Goal: Book appointment/travel/reservation

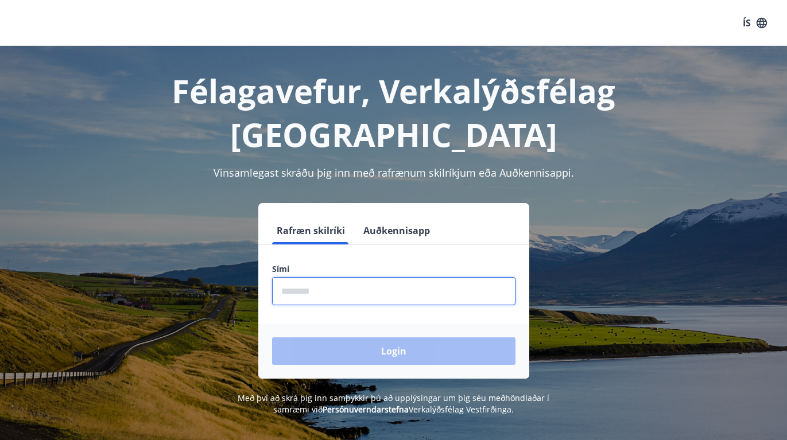
click at [355, 277] on input "phone" at bounding box center [393, 291] width 243 height 28
type input "********"
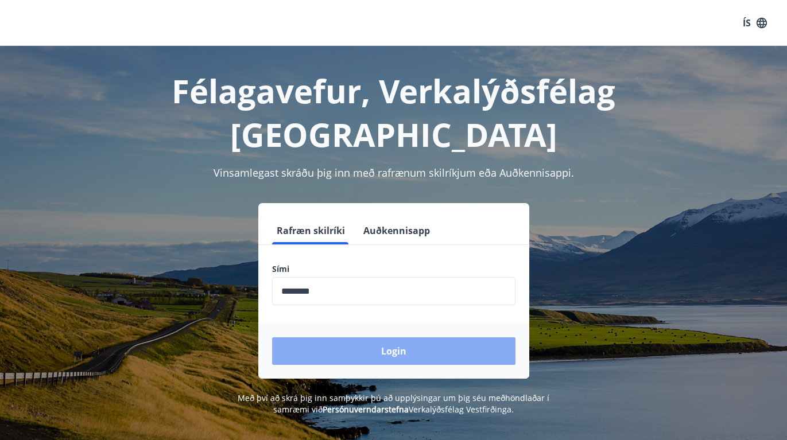
click at [361, 337] on button "Login" at bounding box center [393, 351] width 243 height 28
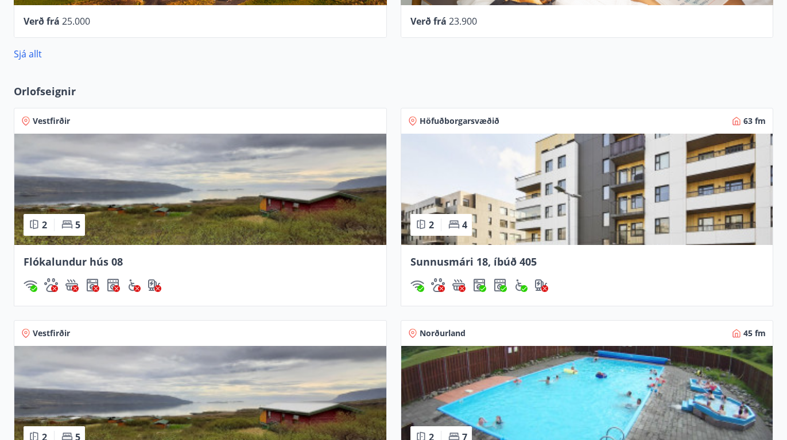
scroll to position [874, 0]
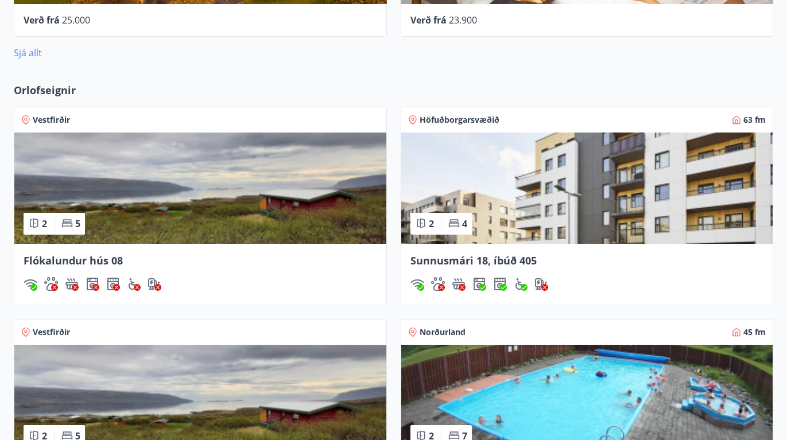
click at [21, 55] on link "Sjá allt" at bounding box center [28, 52] width 28 height 13
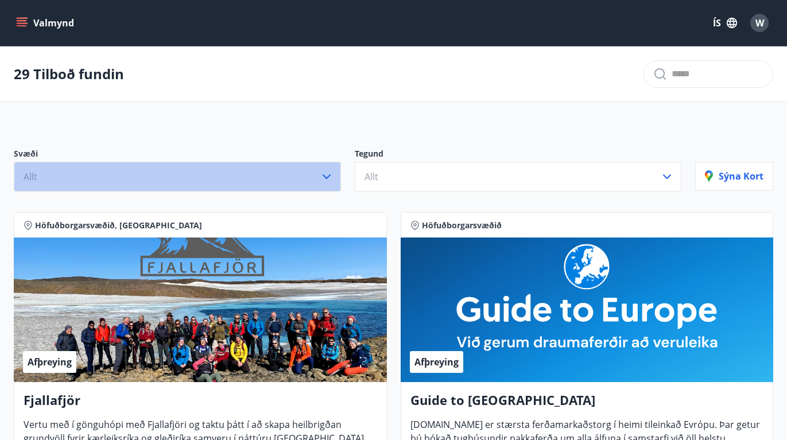
click at [326, 174] on icon "button" at bounding box center [327, 177] width 14 height 14
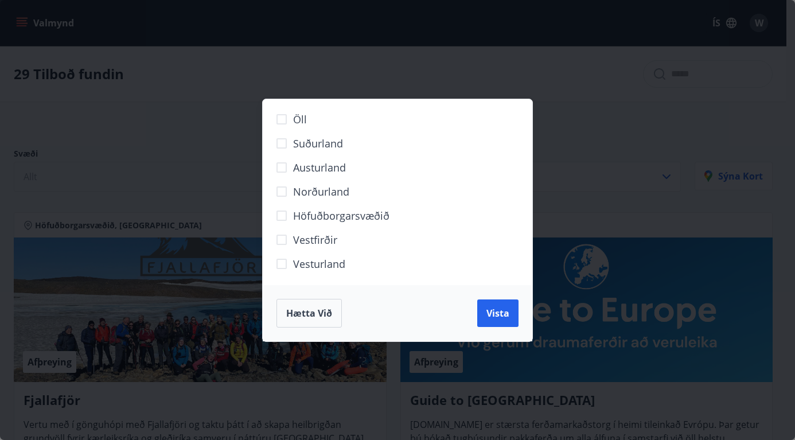
click at [199, 67] on div "Öll Suðurland Austurland Norðurland Höfuðborgarsvæðið Vestfirðir Vesturland Hæt…" at bounding box center [397, 220] width 795 height 440
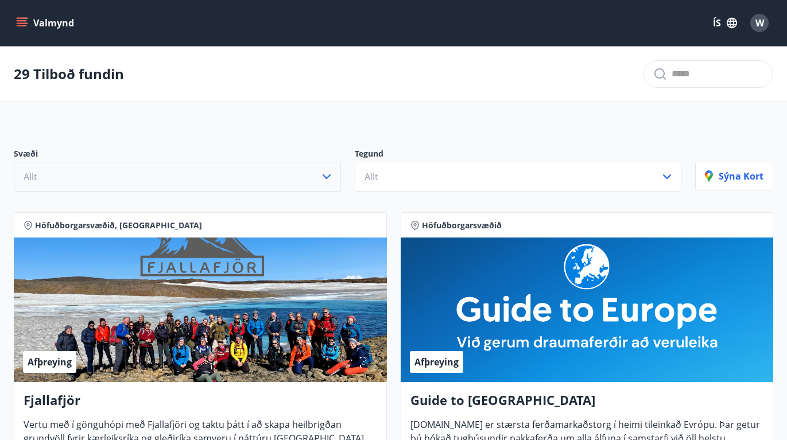
click at [35, 55] on div "29 Tilboð fundin" at bounding box center [393, 74] width 787 height 56
click at [24, 13] on button "Valmynd" at bounding box center [46, 23] width 65 height 21
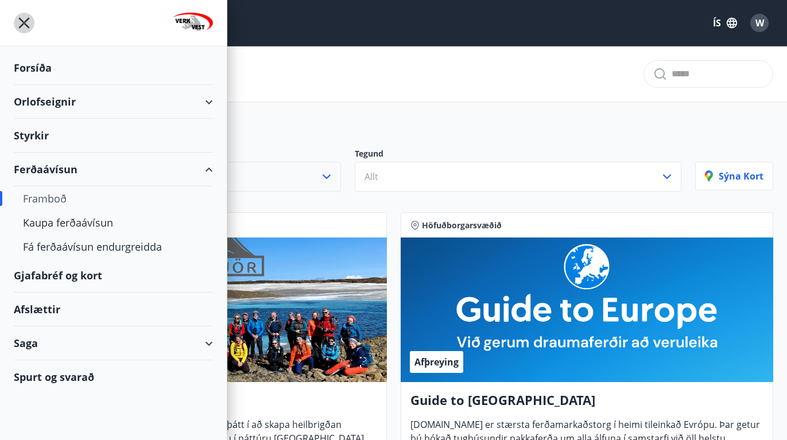
click at [24, 13] on icon "menu" at bounding box center [24, 23] width 21 height 21
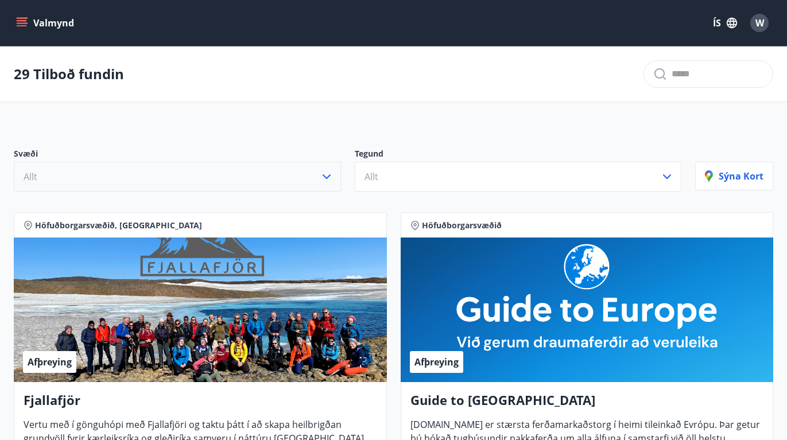
click at [24, 24] on icon "menu" at bounding box center [23, 22] width 13 height 1
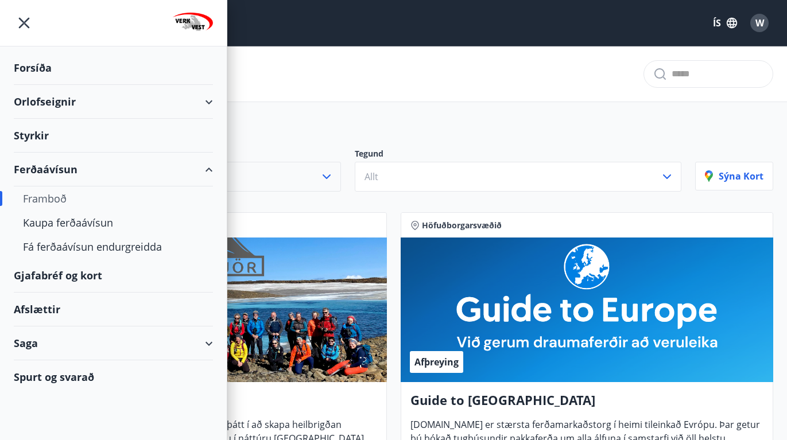
click at [89, 98] on div "Orlofseignir" at bounding box center [113, 102] width 199 height 34
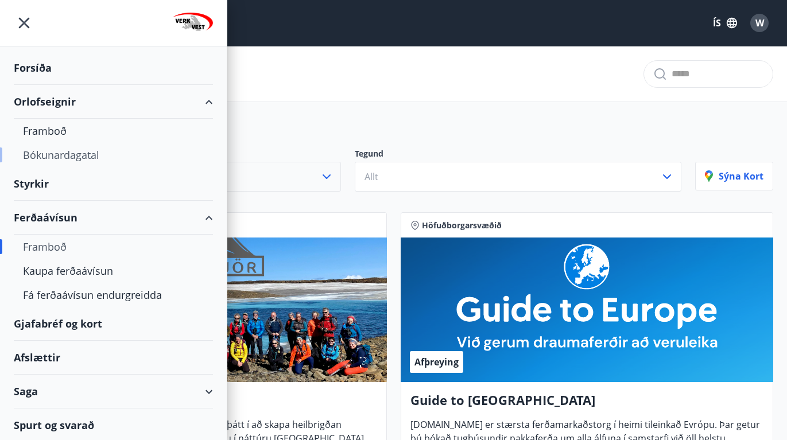
click at [76, 157] on div "Bókunardagatal" at bounding box center [113, 155] width 181 height 24
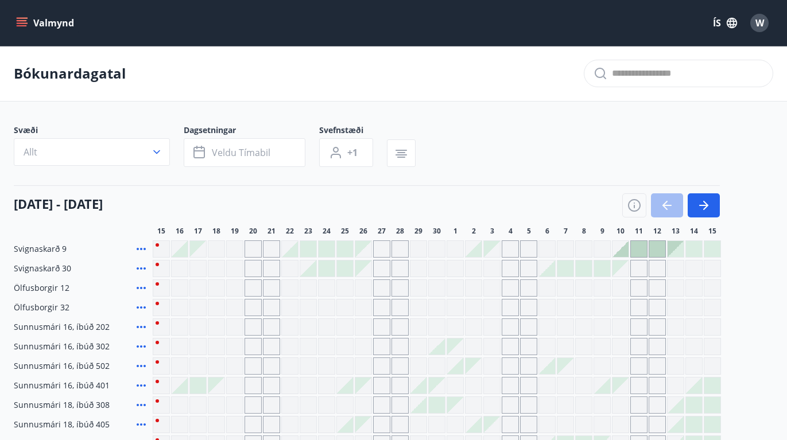
click at [758, 362] on div "Svignaskarð 9 Svignaskarð 30 Ölfusborgir 12 Ölfusborgir 32 Sunnusmári 16, íbúð …" at bounding box center [393, 365] width 759 height 251
click at [764, 307] on div "Svignaskarð 9 Svignaskarð 30 Ölfusborgir 12 Ölfusborgir 32 Sunnusmári 16, íbúð …" at bounding box center [393, 365] width 759 height 251
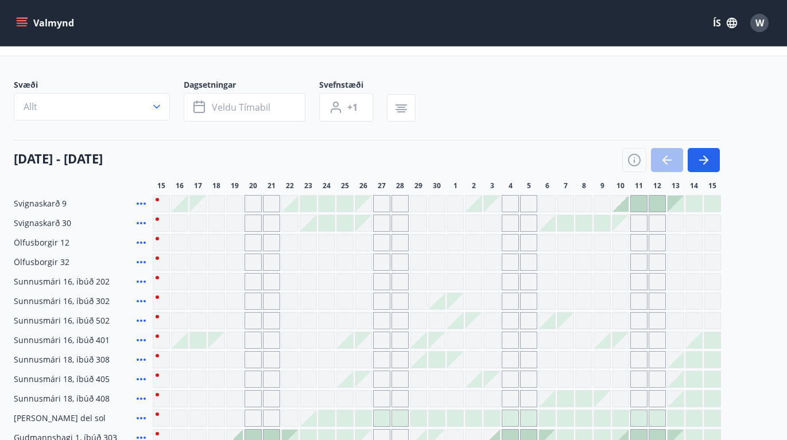
scroll to position [46, 0]
click at [750, 355] on div "Svignaskarð 9 Svignaskarð 30 Ölfusborgir 12 Ölfusborgir 32 Sunnusmári 16, íbúð …" at bounding box center [393, 320] width 759 height 251
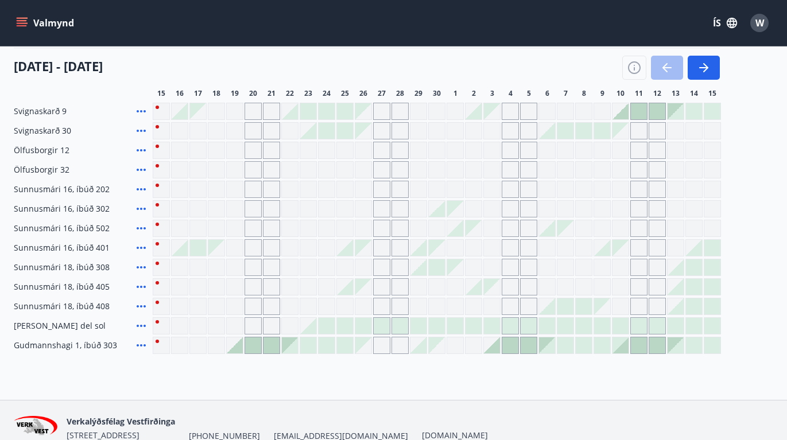
scroll to position [115, 0]
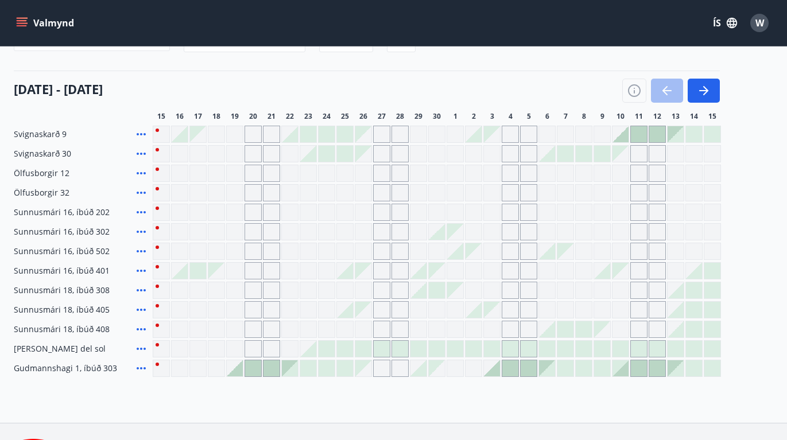
click at [734, 105] on div "15 september - 15 október 15 16 17 18 19 20 21 22 23 24 25 26 27 28 29 30 1 2 3…" at bounding box center [393, 96] width 759 height 50
click at [708, 94] on icon "button" at bounding box center [704, 91] width 14 height 14
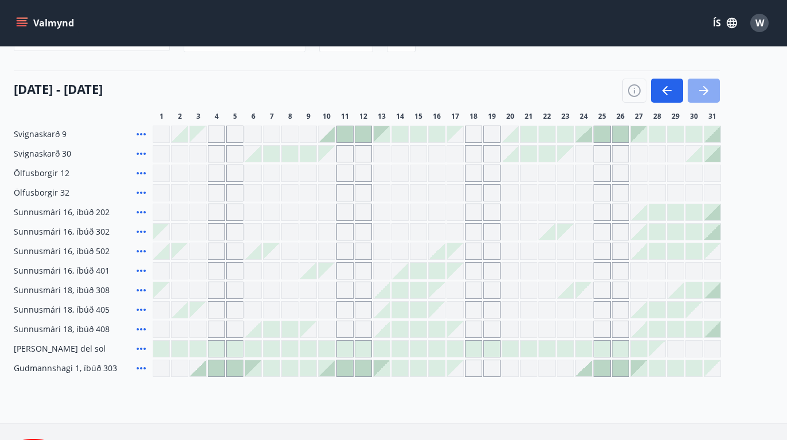
click at [708, 94] on icon "button" at bounding box center [704, 91] width 14 height 14
click at [670, 91] on icon "button" at bounding box center [666, 90] width 9 height 1
click at [670, 91] on div at bounding box center [671, 91] width 98 height 24
click at [669, 94] on div at bounding box center [671, 91] width 98 height 24
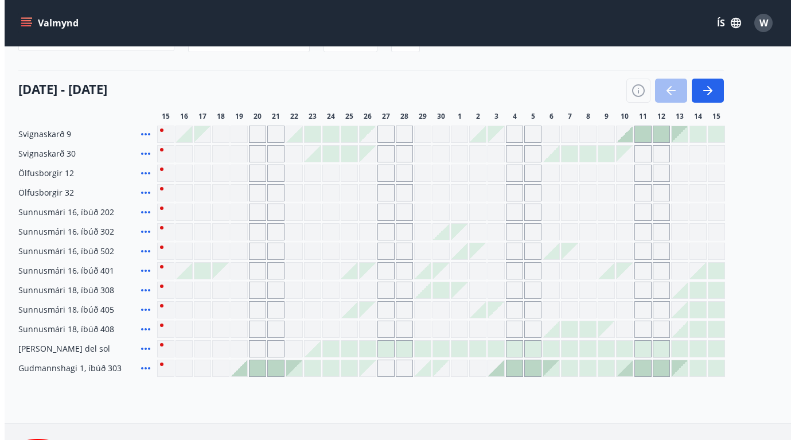
scroll to position [122, 0]
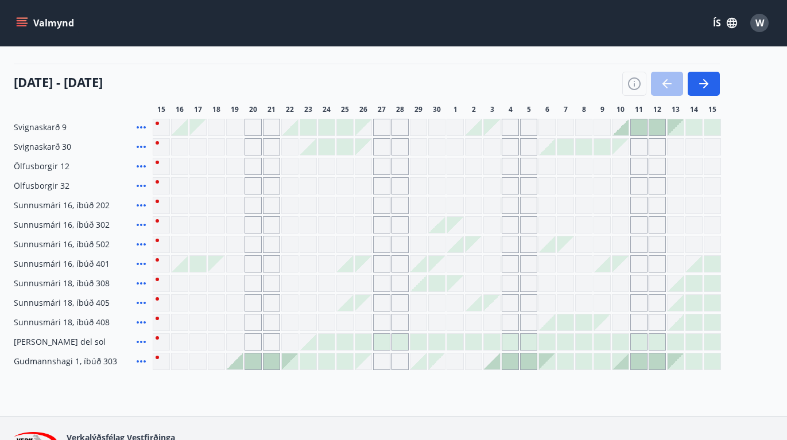
click at [250, 358] on div at bounding box center [253, 361] width 16 height 16
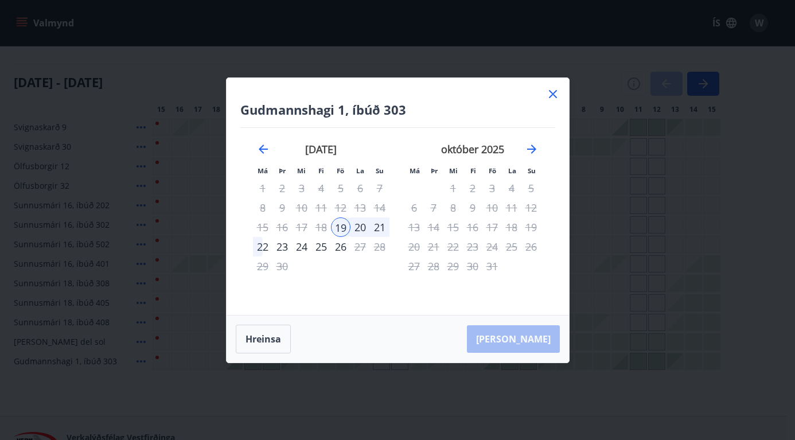
click at [553, 96] on icon at bounding box center [553, 94] width 14 height 14
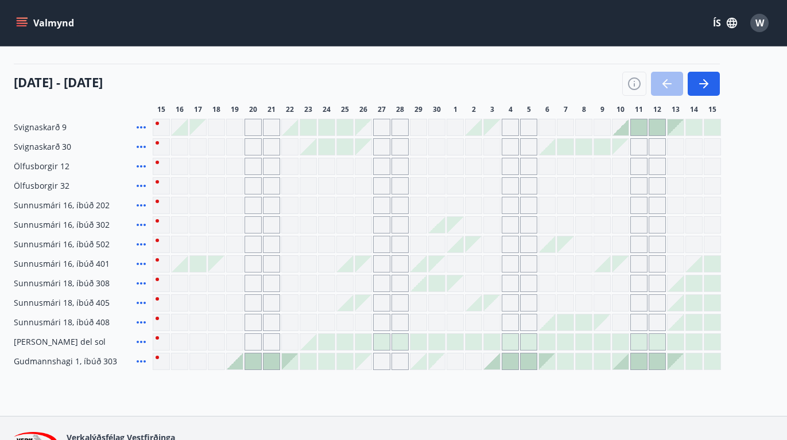
click at [41, 362] on span "Gudmannshagi 1, íbúð 303" at bounding box center [65, 361] width 103 height 11
click at [140, 357] on icon at bounding box center [141, 362] width 14 height 14
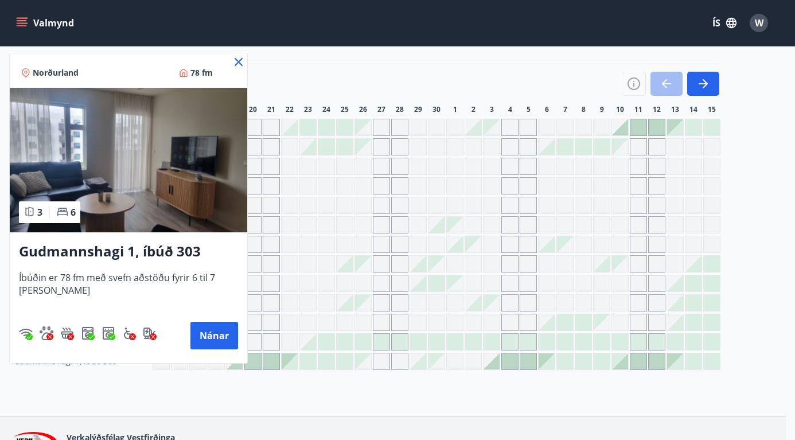
click at [131, 368] on div at bounding box center [397, 220] width 795 height 440
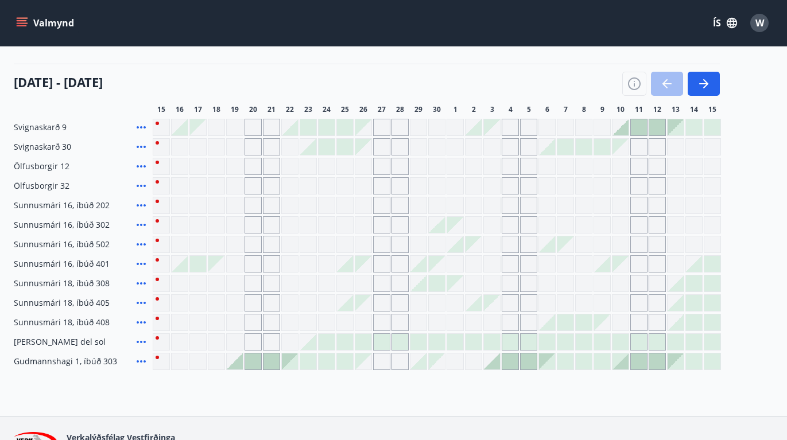
click at [138, 360] on icon at bounding box center [141, 362] width 14 height 14
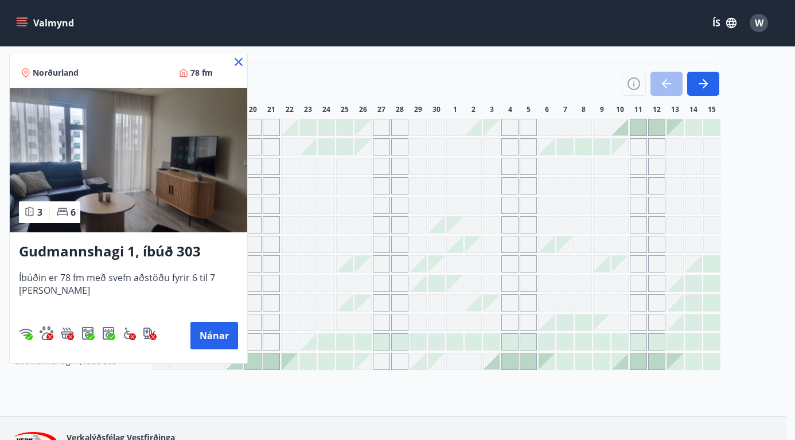
click at [138, 360] on div "Norðurland 78 fm 3 6 Gudmannshagi 1, íbúð 303 Íbúðin er 78 fm með svefn aðstöðu…" at bounding box center [128, 208] width 239 height 311
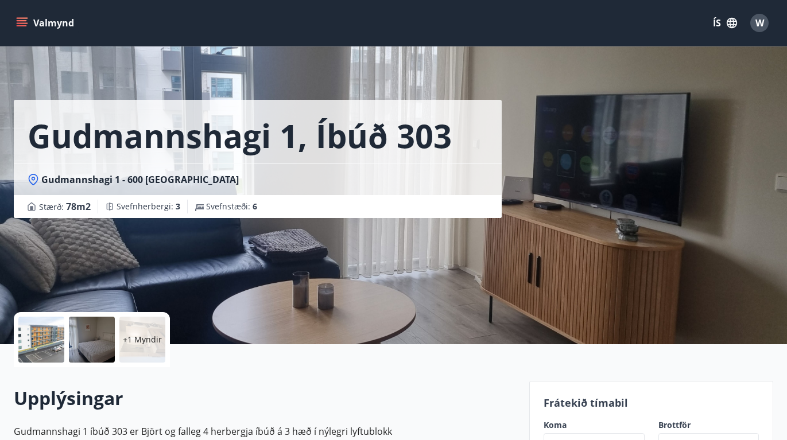
click at [394, 277] on div "Gudmannshagi 1, íbúð 303 Gudmannshagi 1 - 600 Akureyri Stærð : 78 m2 Svefnherbe…" at bounding box center [267, 172] width 506 height 344
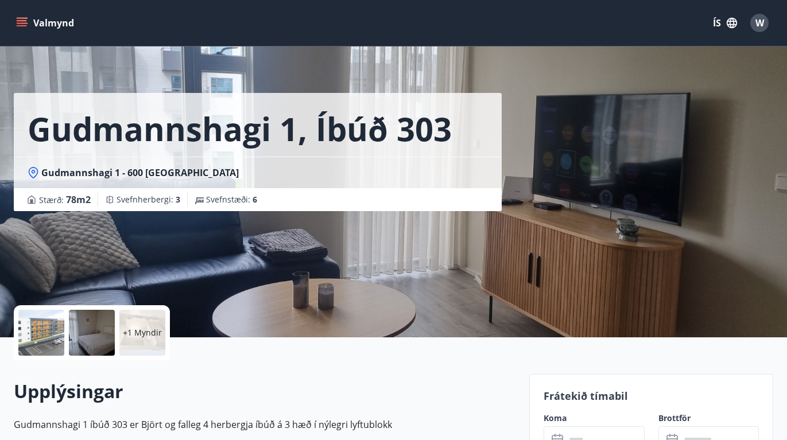
scroll to position [2, 0]
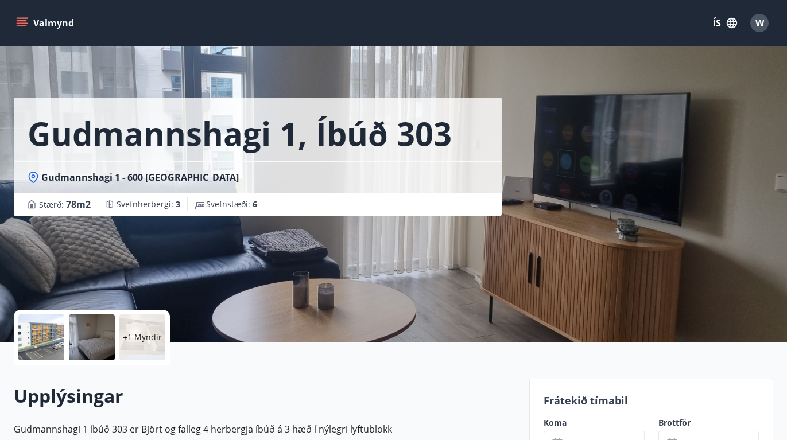
click at [170, 183] on span "Gudmannshagi 1 - 600 Akureyri" at bounding box center [139, 177] width 197 height 13
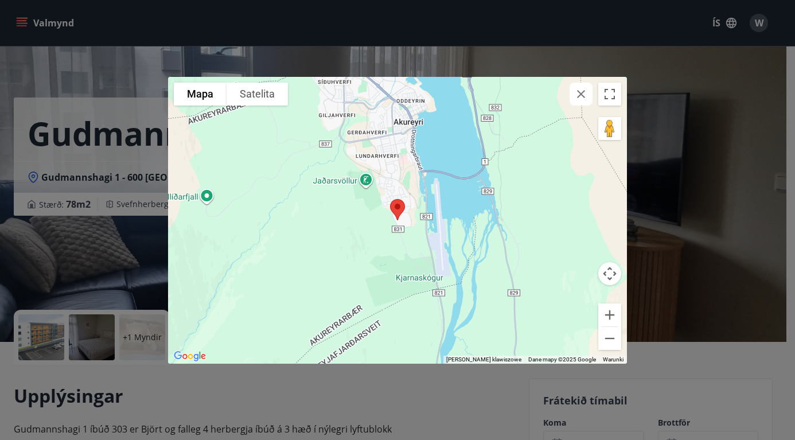
click at [179, 25] on div "Aby za pomocą gestów dotykowych poruszać się po mapie, dotknij dwukrotnie i prz…" at bounding box center [397, 220] width 795 height 440
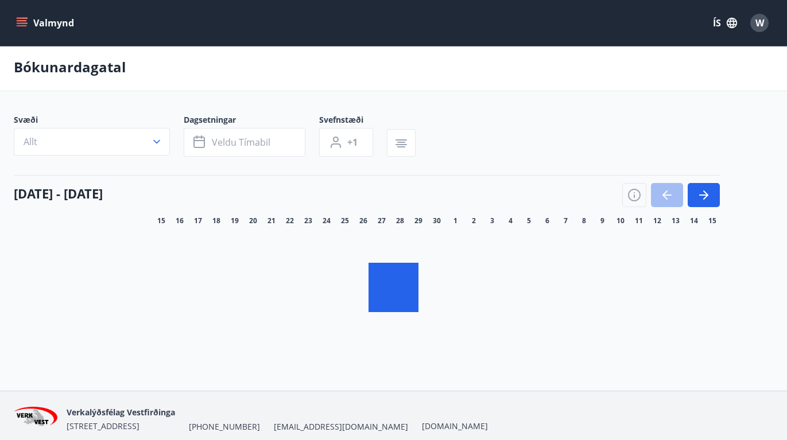
scroll to position [49, 0]
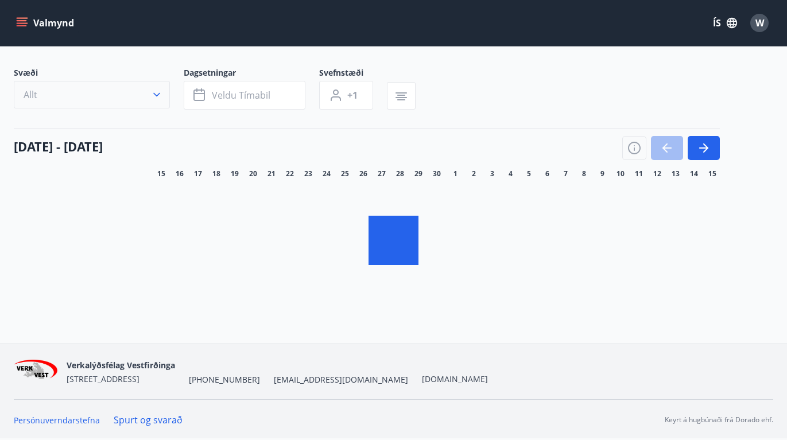
click at [155, 95] on icon "button" at bounding box center [156, 94] width 11 height 11
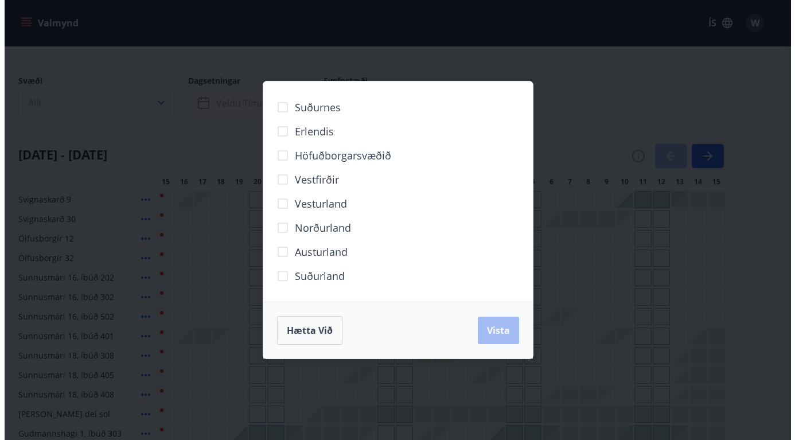
scroll to position [53, 0]
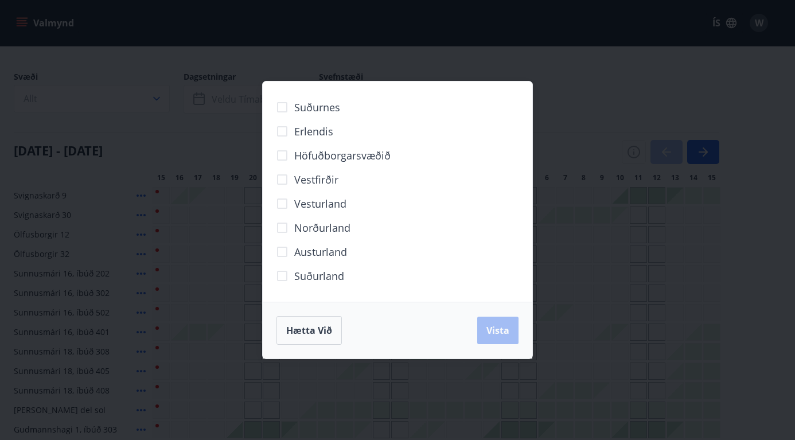
click at [368, 296] on div "Suðurnes Erlendis Höfuðborgarsvæðið Vestfirðir Vesturland Norðurland Austurland…" at bounding box center [398, 191] width 270 height 220
click at [384, 156] on span "Höfuðborgarsvæðið" at bounding box center [342, 155] width 96 height 15
click at [382, 163] on label "Höfuðborgarsvæðið" at bounding box center [330, 155] width 121 height 24
click at [379, 163] on label "Höfuðborgarsvæðið" at bounding box center [330, 155] width 121 height 24
click at [381, 158] on span "Höfuðborgarsvæðið" at bounding box center [342, 155] width 96 height 15
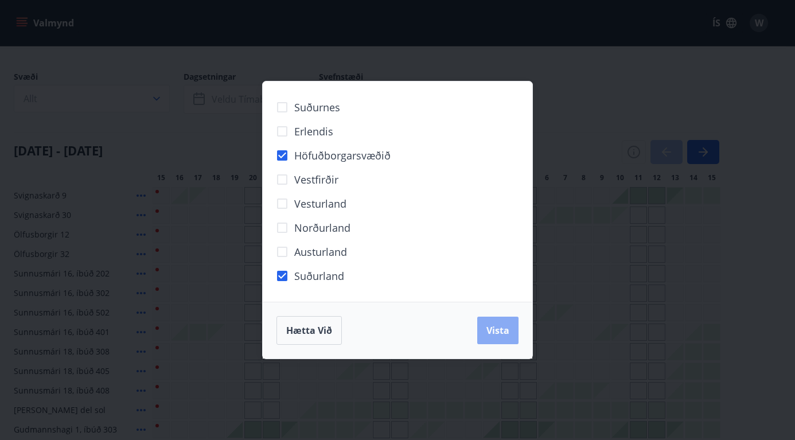
click at [488, 330] on span "Vista" at bounding box center [498, 330] width 23 height 13
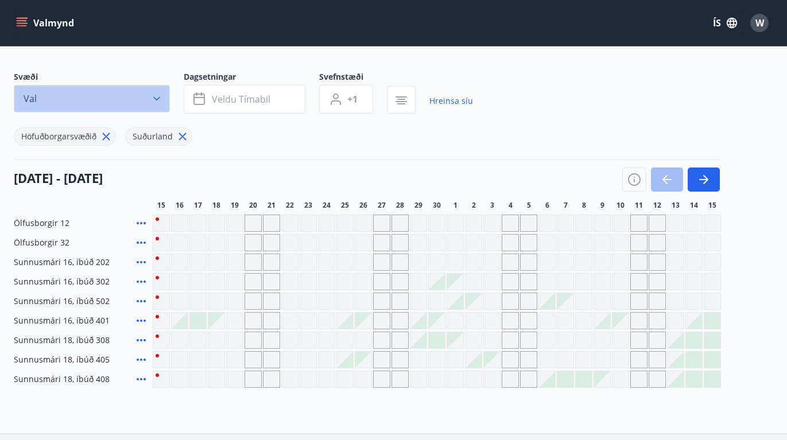
click at [155, 101] on icon "button" at bounding box center [156, 98] width 11 height 11
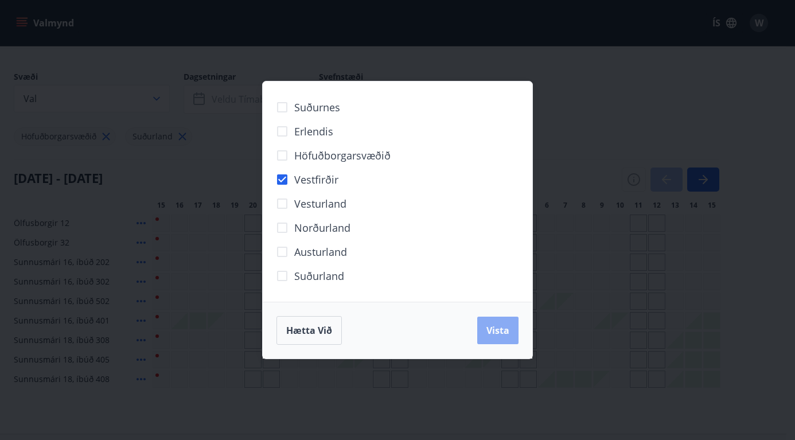
click at [488, 326] on span "Vista" at bounding box center [498, 330] width 23 height 13
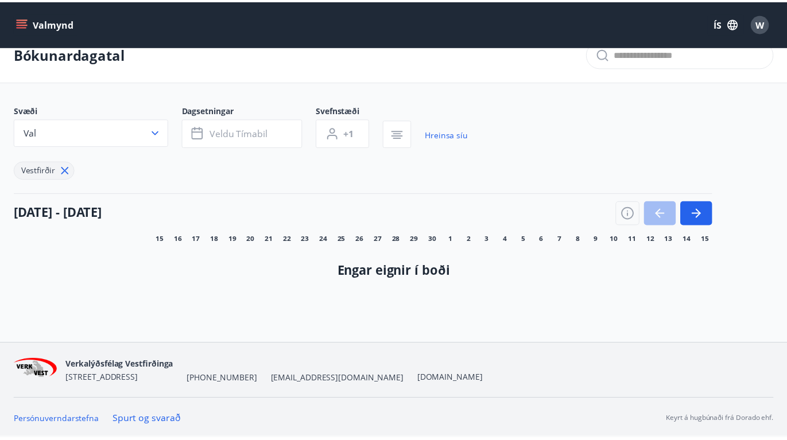
scroll to position [20, 0]
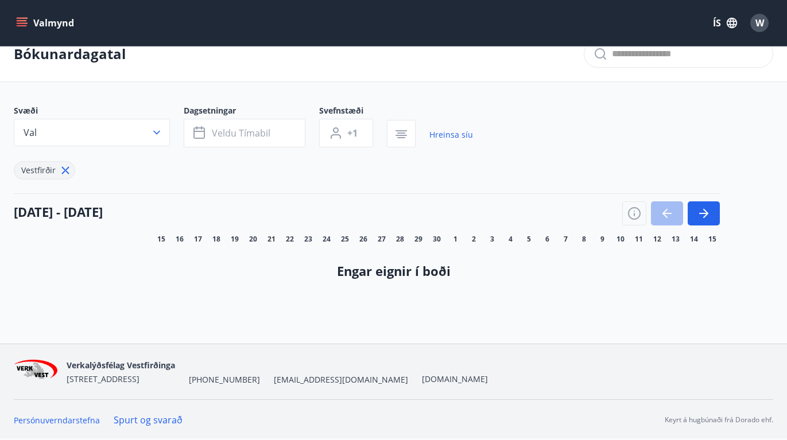
click at [22, 20] on icon "menu" at bounding box center [21, 22] width 11 height 11
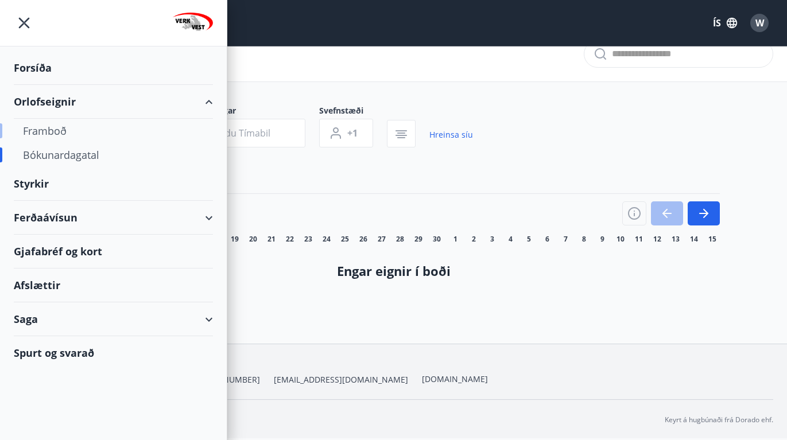
click at [53, 133] on div "Framboð" at bounding box center [113, 131] width 181 height 24
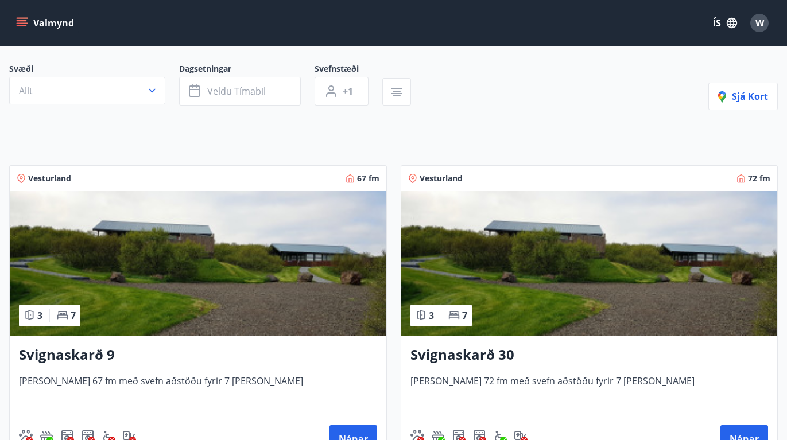
scroll to position [80, 0]
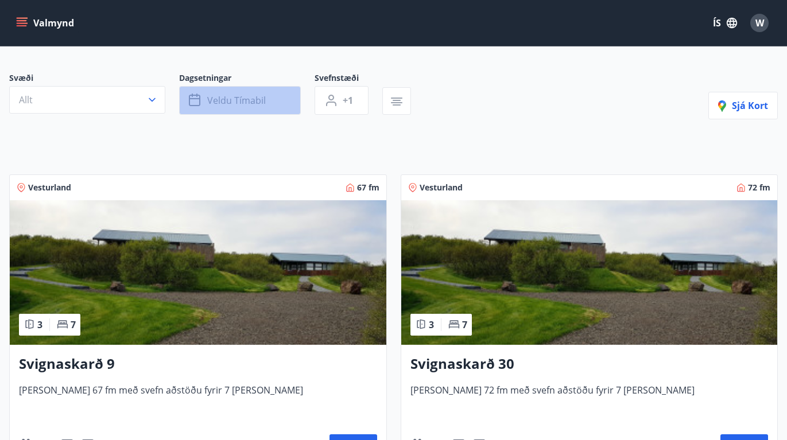
click at [252, 105] on span "Veldu tímabil" at bounding box center [236, 100] width 59 height 13
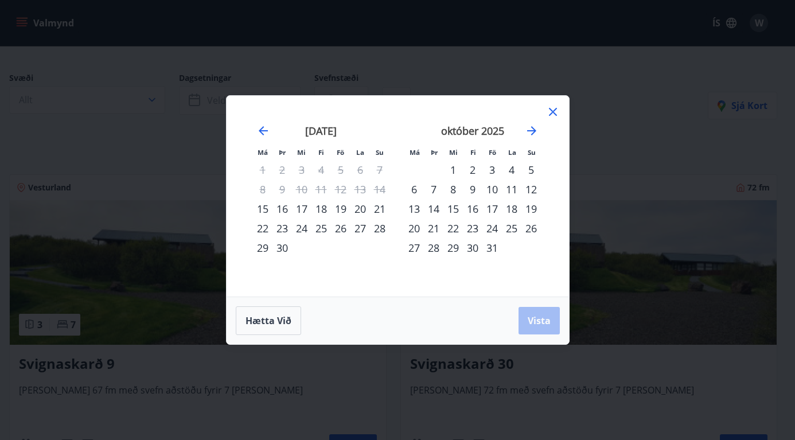
click at [383, 209] on div "21" at bounding box center [380, 209] width 20 height 20
click at [360, 208] on div "20" at bounding box center [361, 209] width 20 height 20
click at [260, 227] on div "22" at bounding box center [263, 229] width 20 height 20
click at [528, 323] on span "Vista" at bounding box center [539, 320] width 23 height 13
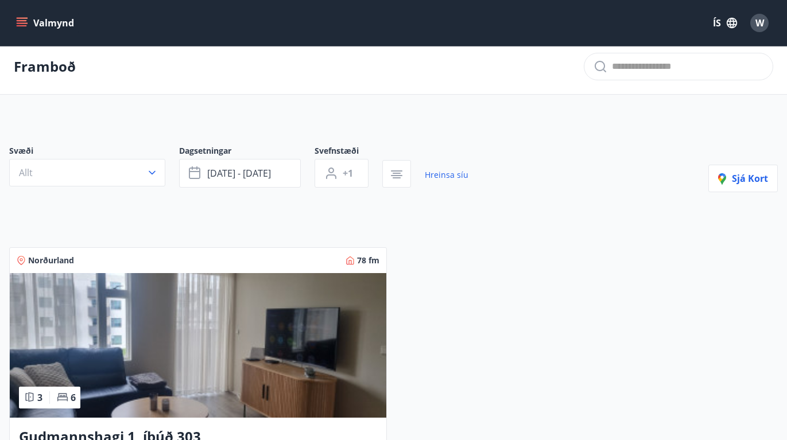
scroll to position [6, 0]
